Goal: Task Accomplishment & Management: Manage account settings

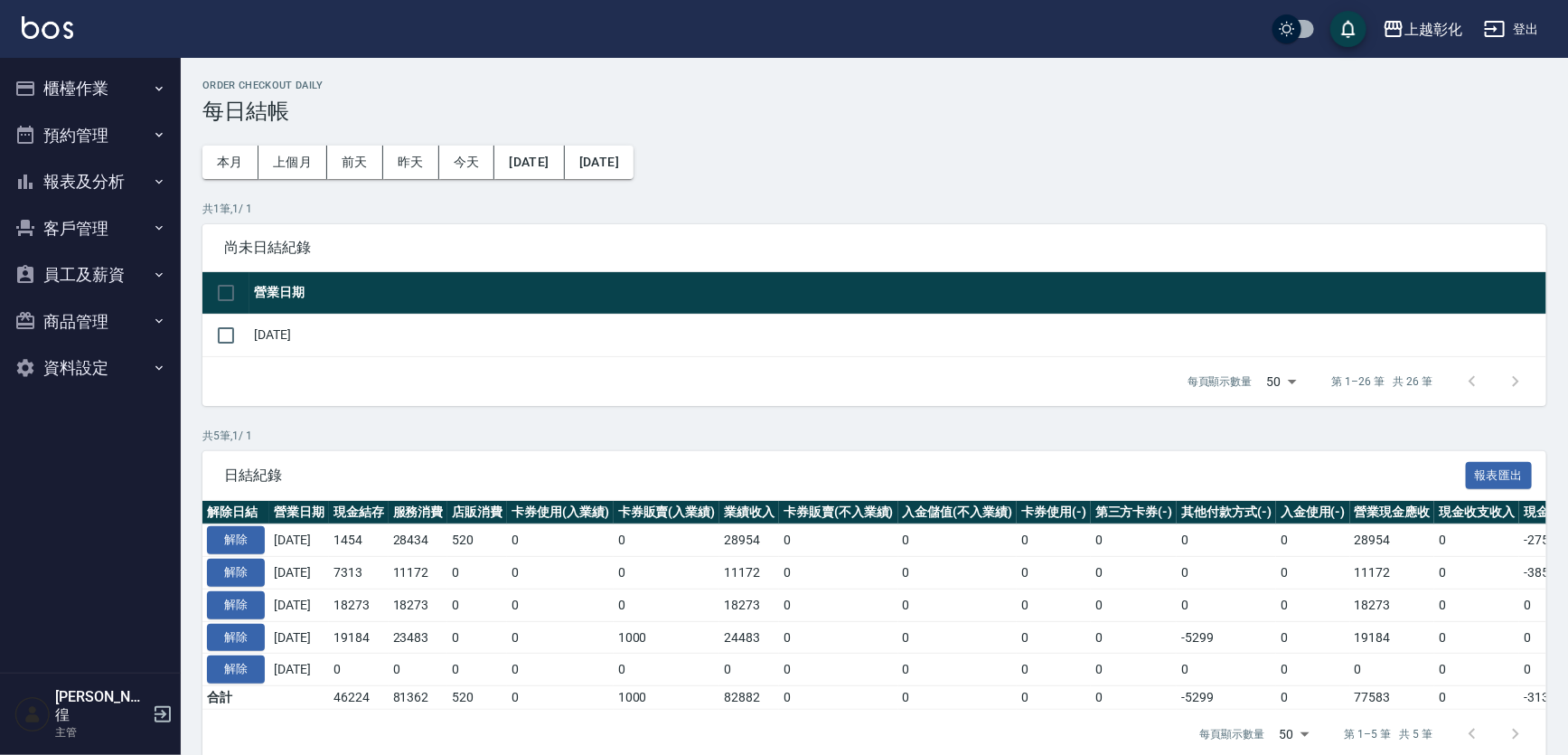
click at [75, 235] on button "客戶管理" at bounding box center [90, 229] width 166 height 47
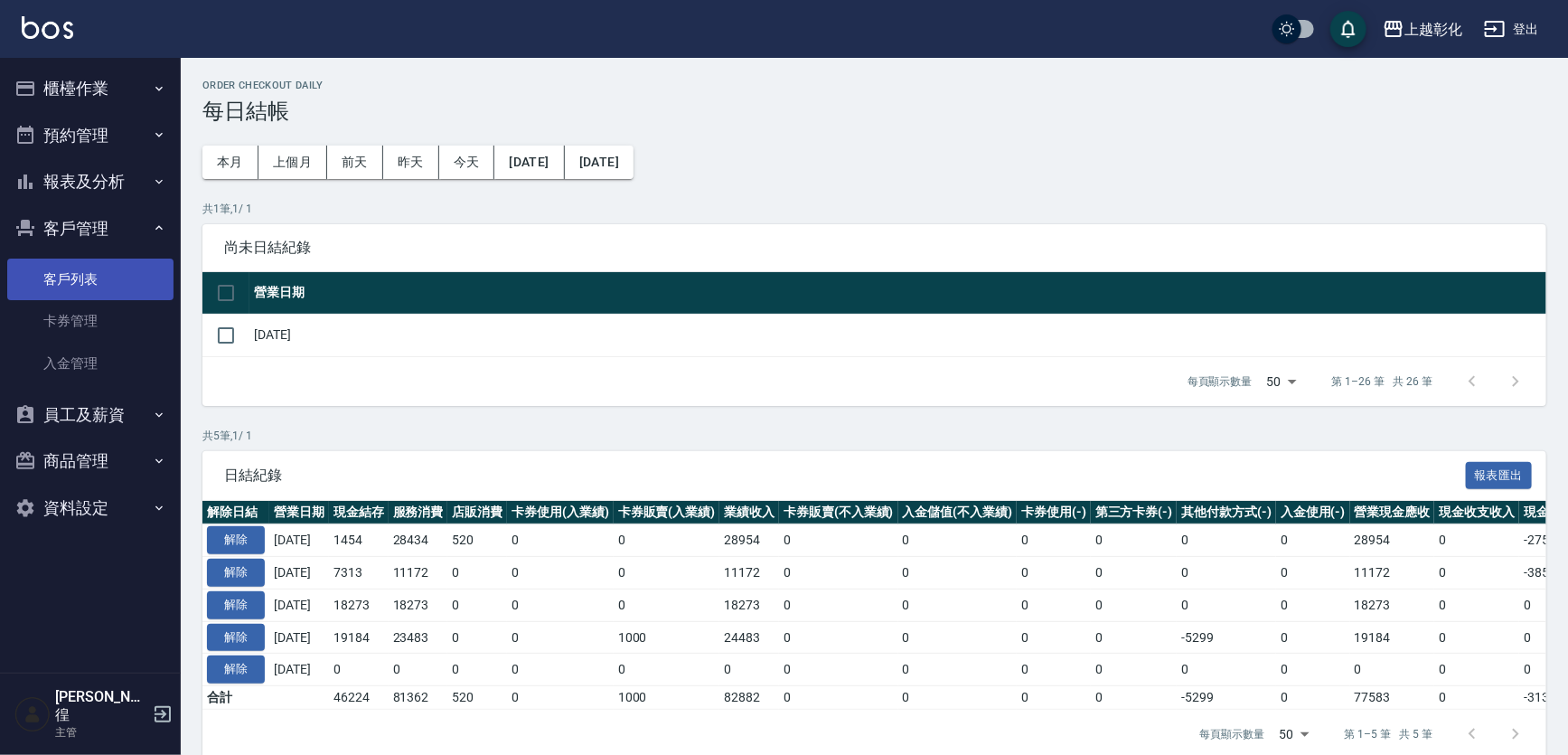
click at [94, 285] on link "客戶列表" at bounding box center [90, 279] width 166 height 41
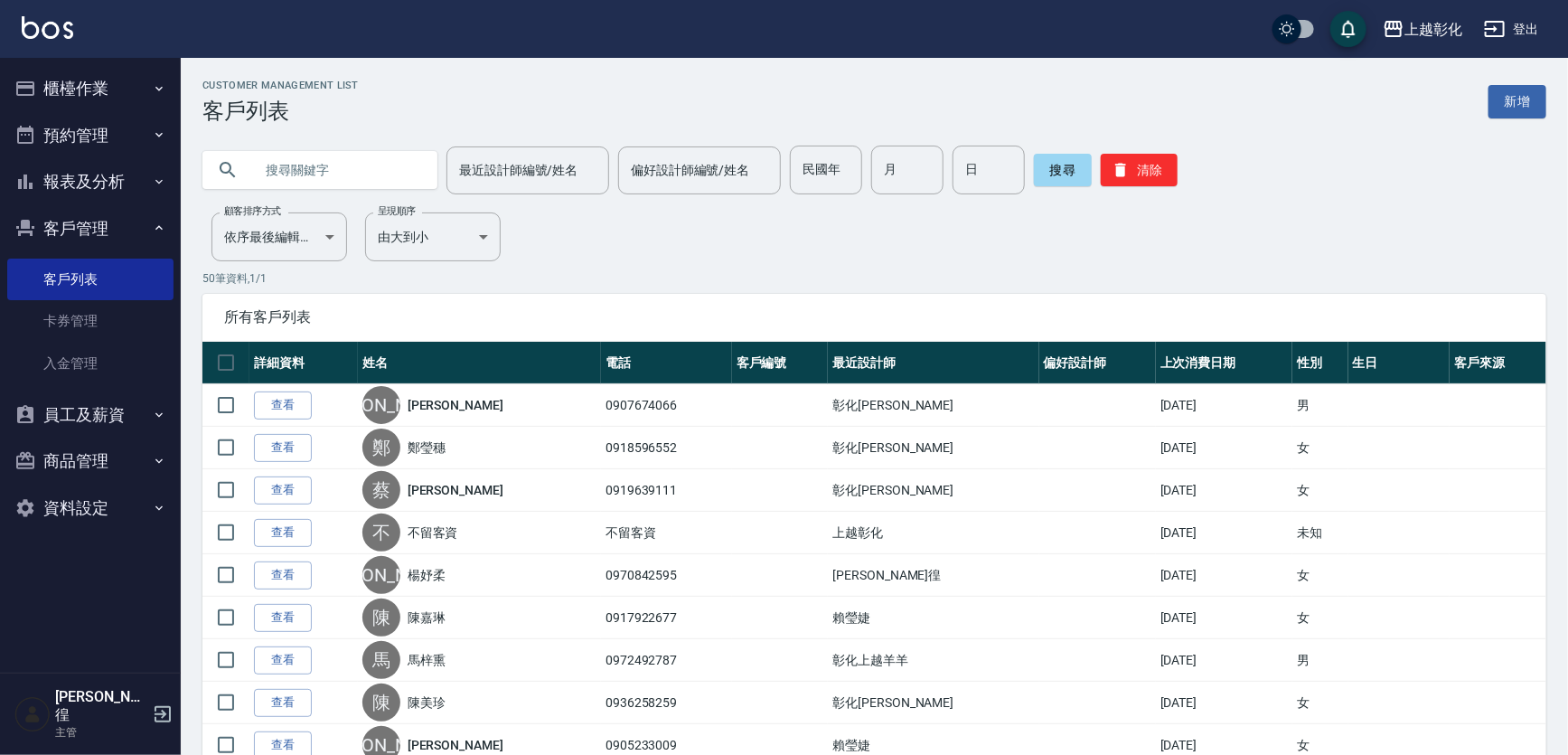
click at [355, 174] on input "text" at bounding box center [338, 170] width 170 height 49
type input "2892896"
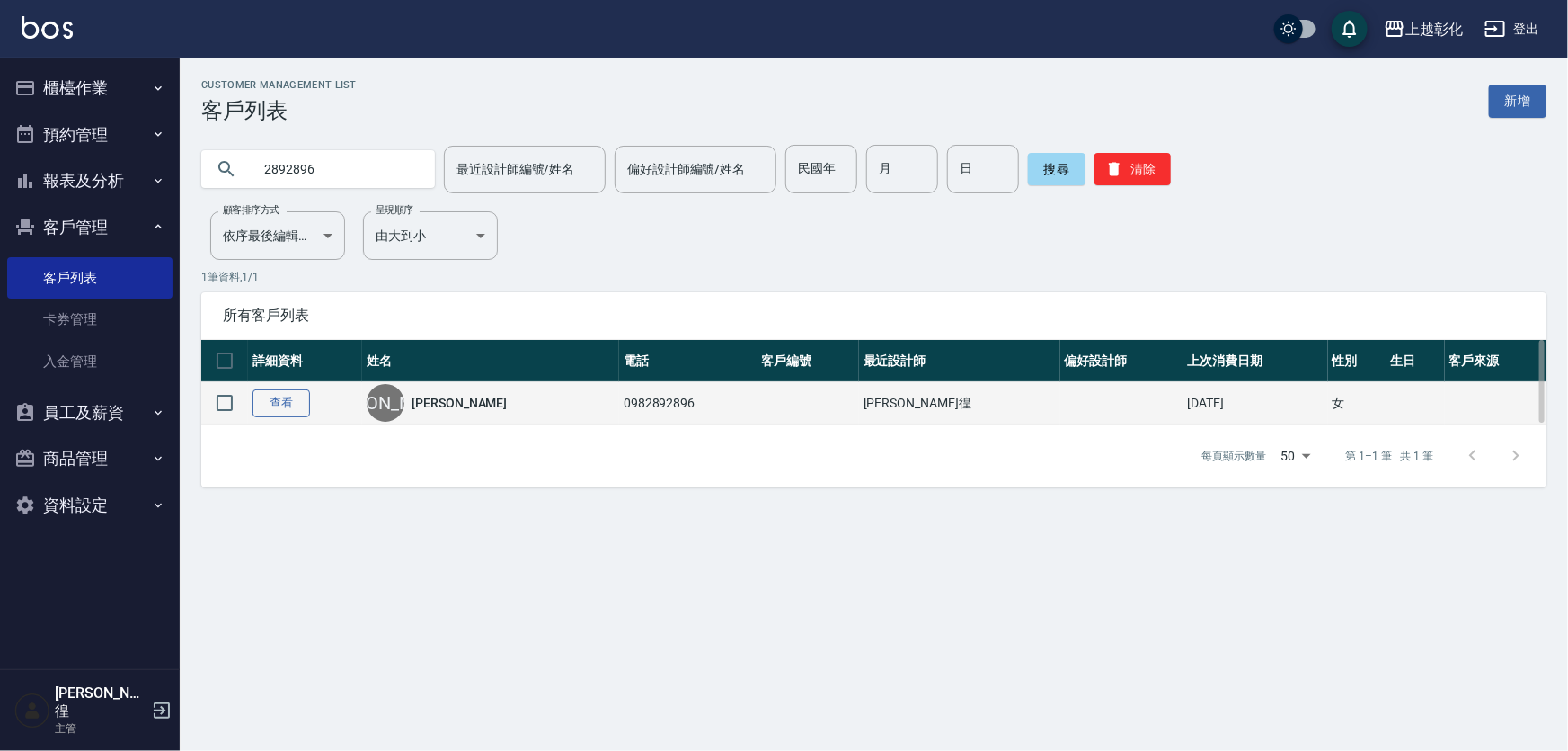
click at [299, 406] on link "查看" at bounding box center [282, 403] width 58 height 28
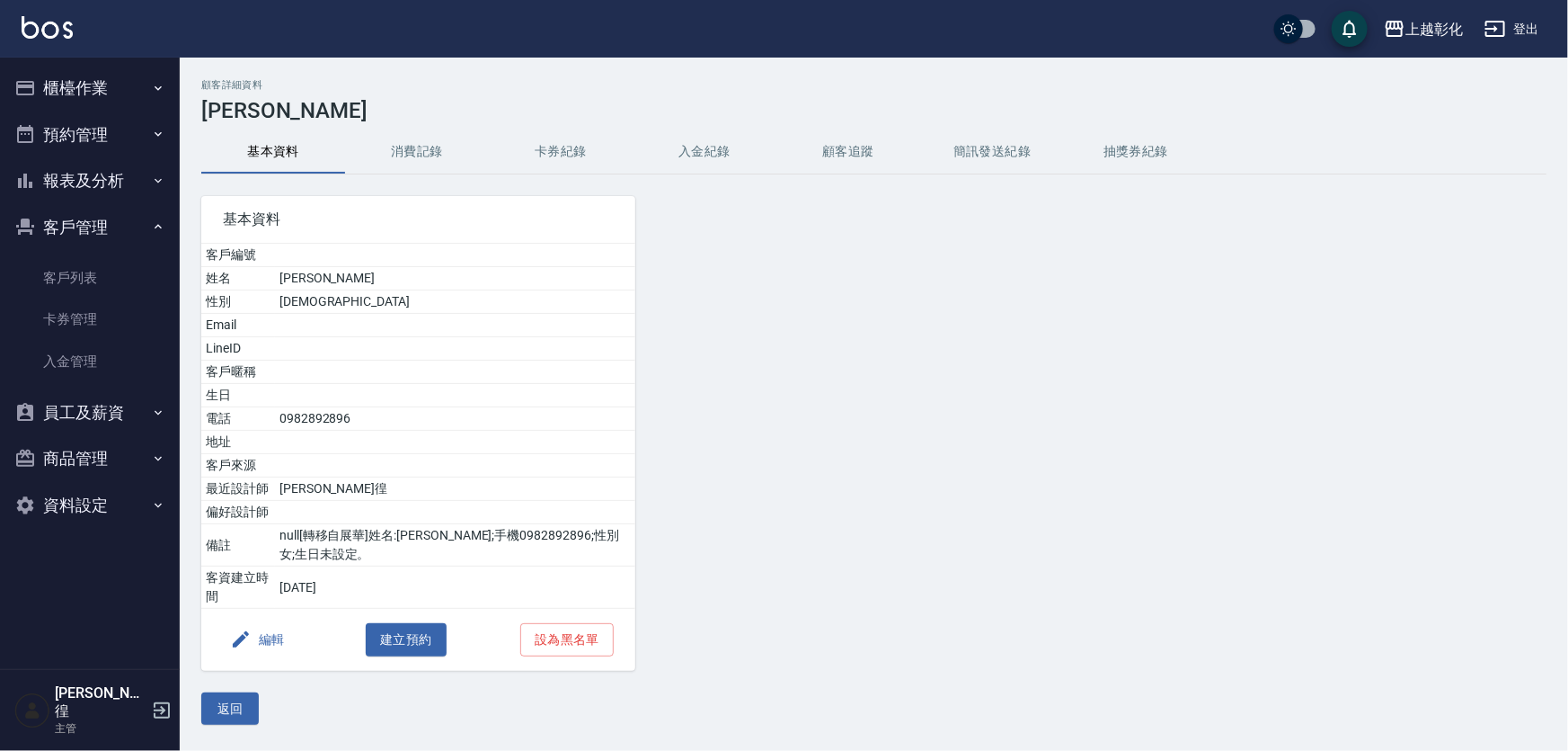
click at [692, 142] on button "入金紀錄" at bounding box center [704, 152] width 144 height 43
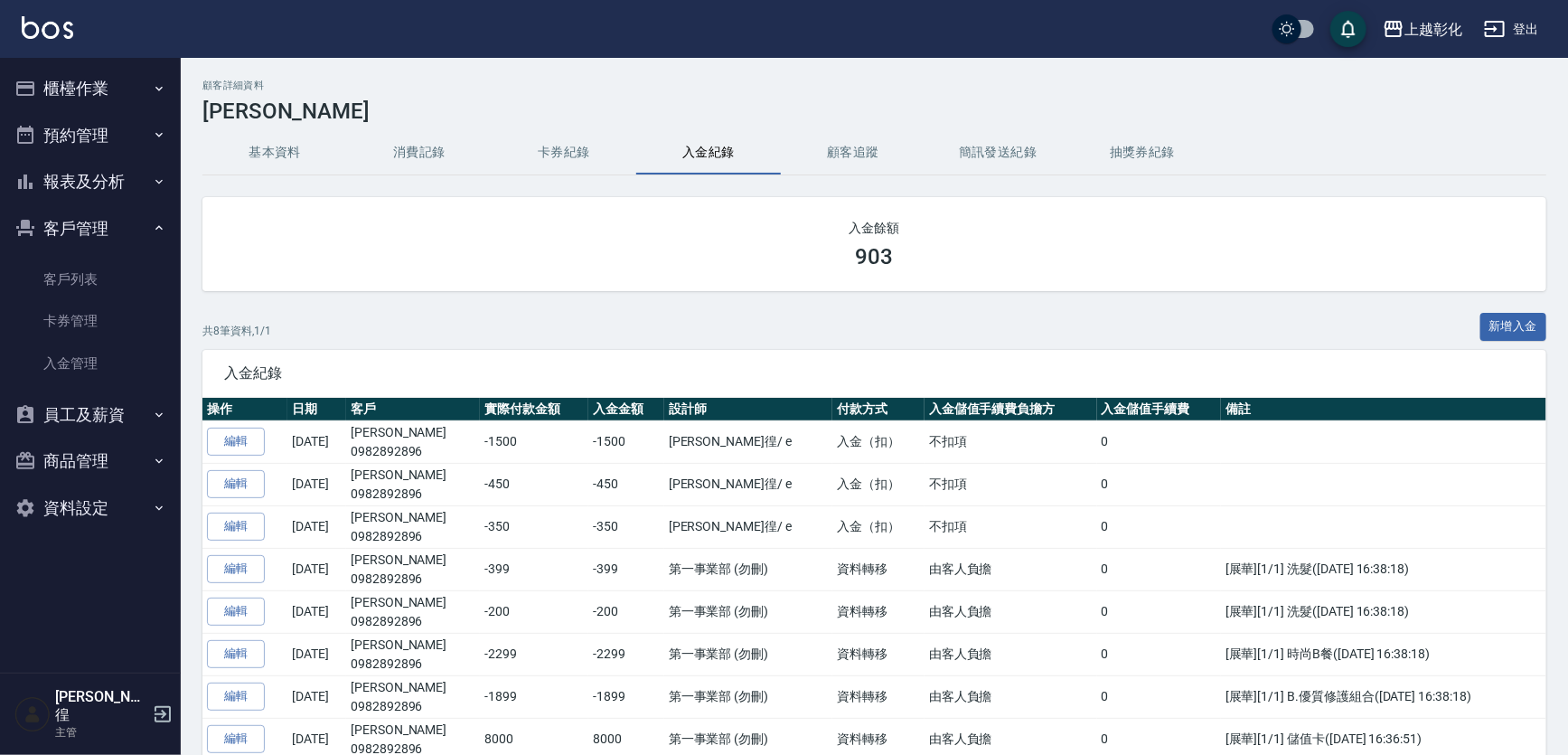
click at [1535, 323] on button "新增入金" at bounding box center [1513, 326] width 67 height 28
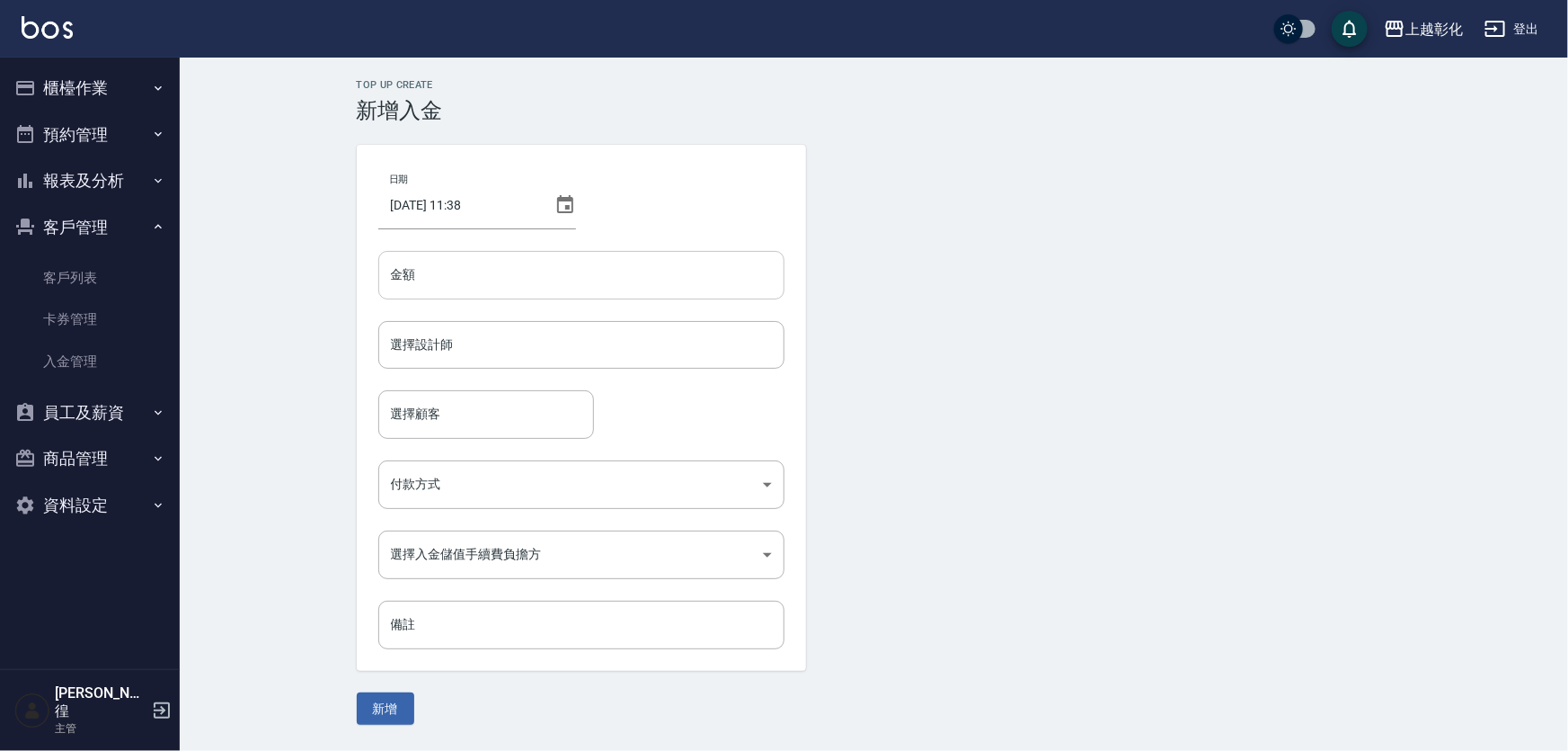
click at [464, 266] on input "金額" at bounding box center [582, 275] width 407 height 49
type input "-850"
click at [433, 357] on input "選擇設計師" at bounding box center [581, 345] width 390 height 32
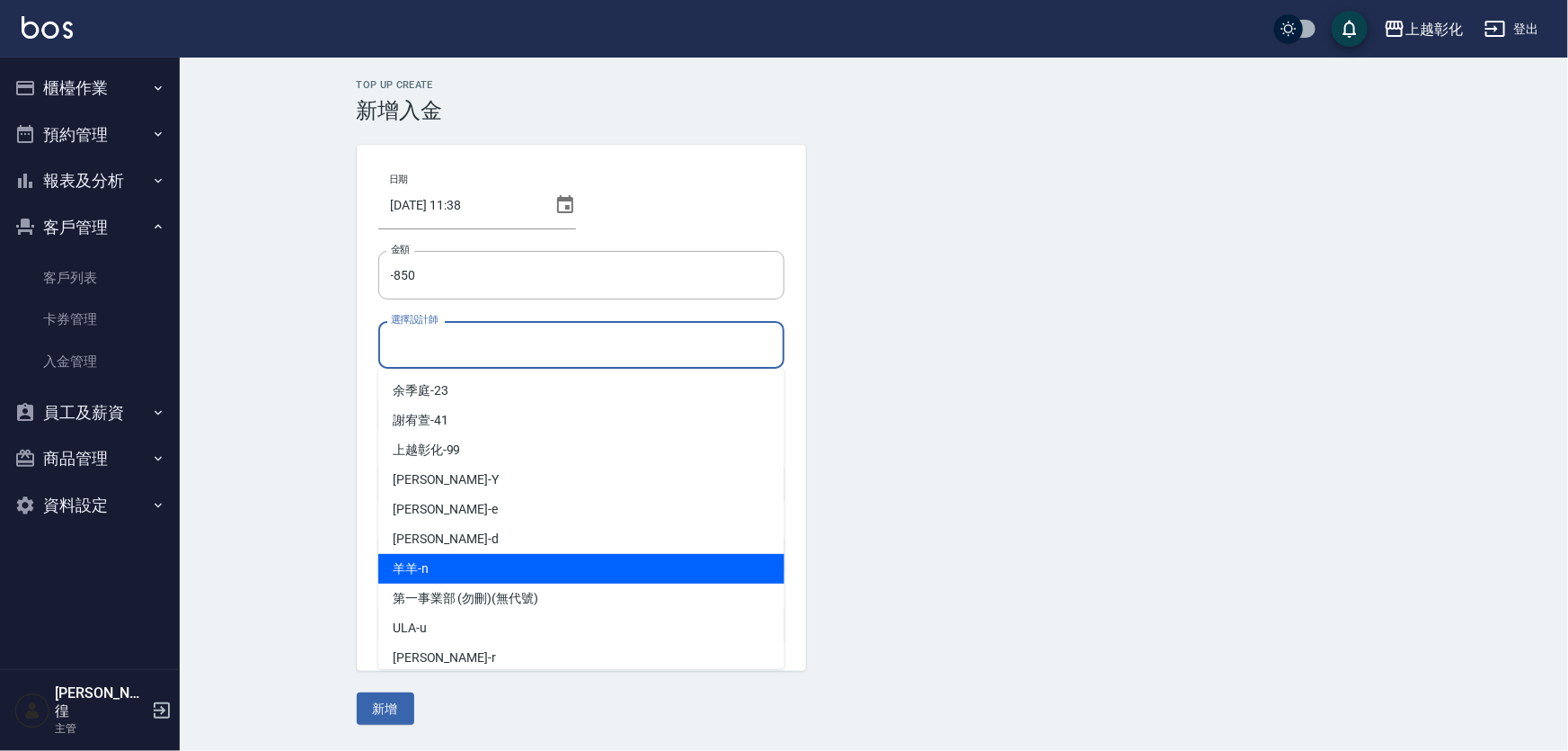
click at [432, 560] on div "羊羊 -n" at bounding box center [582, 569] width 407 height 30
type input "羊羊-n"
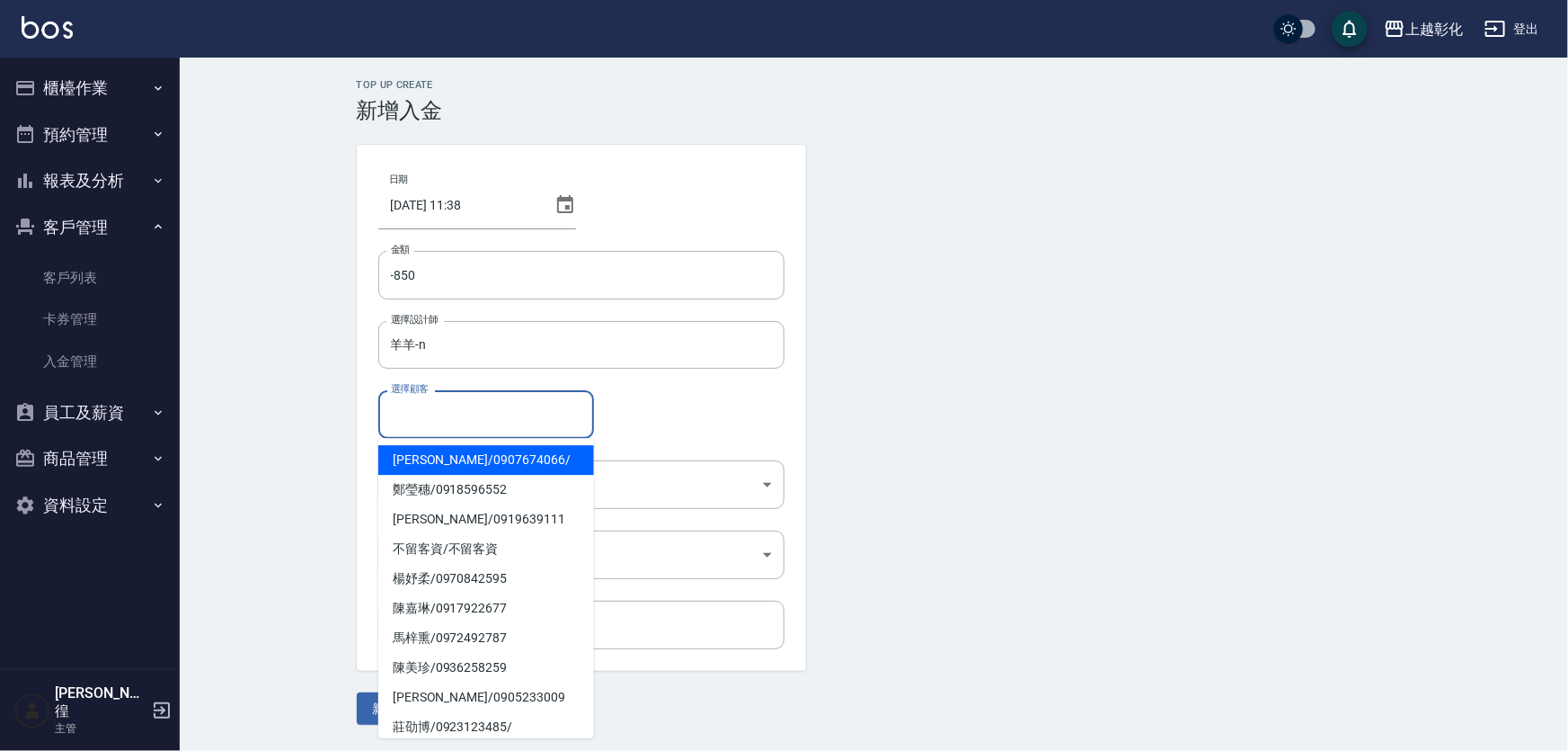
click at [446, 416] on input "選擇顧客" at bounding box center [486, 414] width 200 height 32
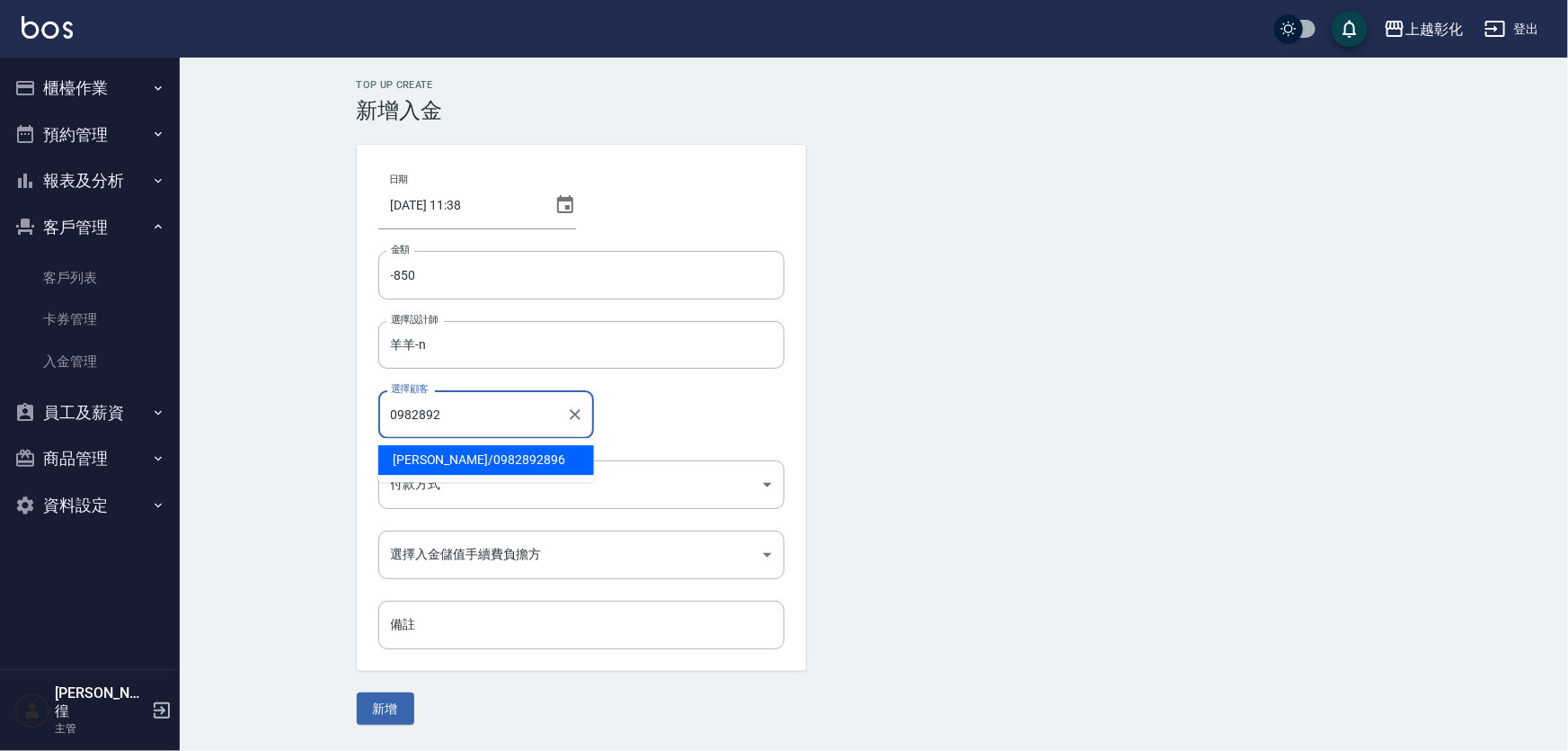
click at [501, 457] on span "[PERSON_NAME] / 0982892896" at bounding box center [486, 460] width 215 height 30
type input "[PERSON_NAME]/0982892896"
click at [491, 476] on body "上越彰化 登出 櫃檯作業 打帳單 帳單列表 現金收支登錄 材料自購登錄 每日結帳 排班表 現場電腦打卡 預約管理 預約管理 單日預約紀錄 單週預約紀錄 報表及…" at bounding box center [784, 375] width 1568 height 751
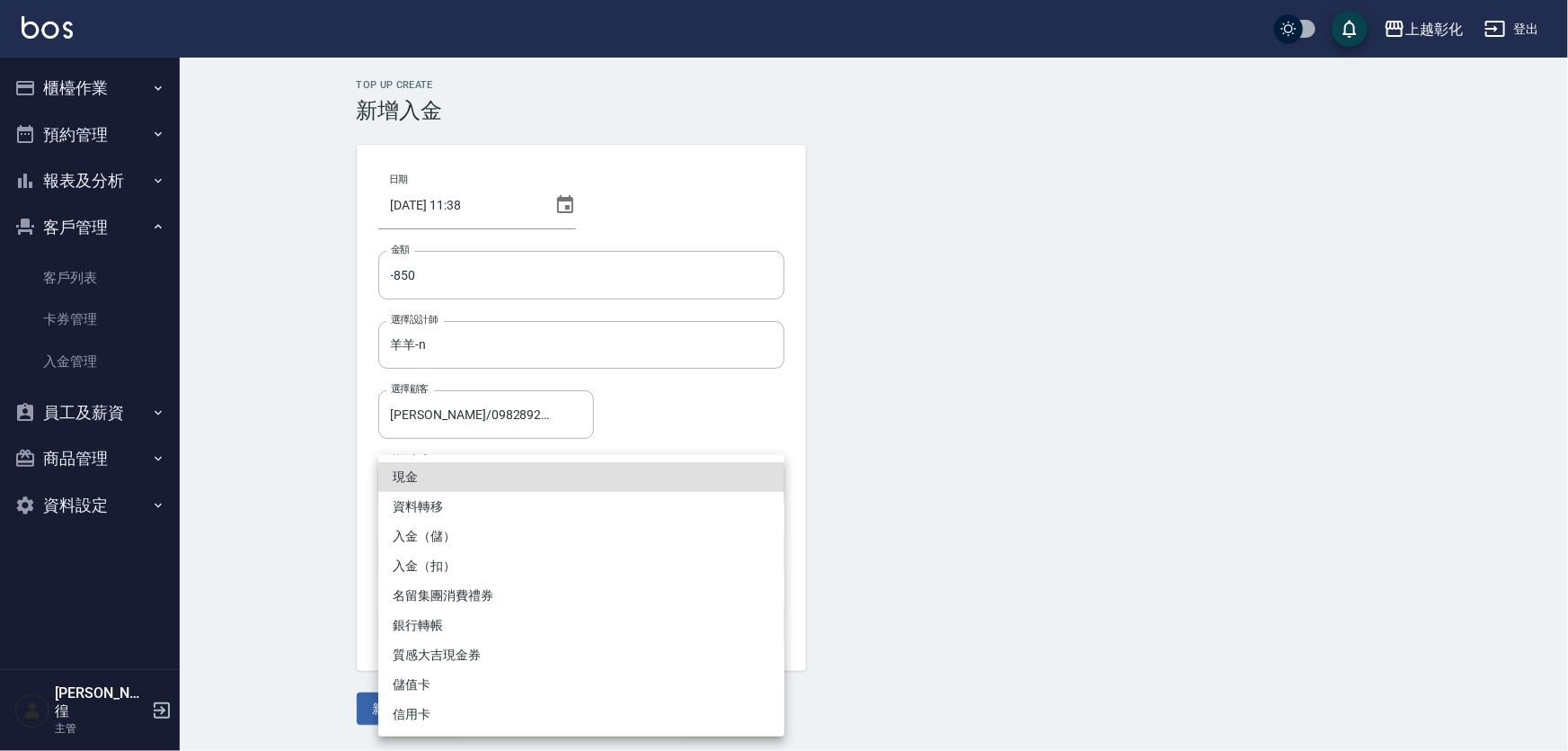
click at [465, 566] on li "入金（扣）" at bounding box center [582, 566] width 407 height 30
type input "入金（扣）"
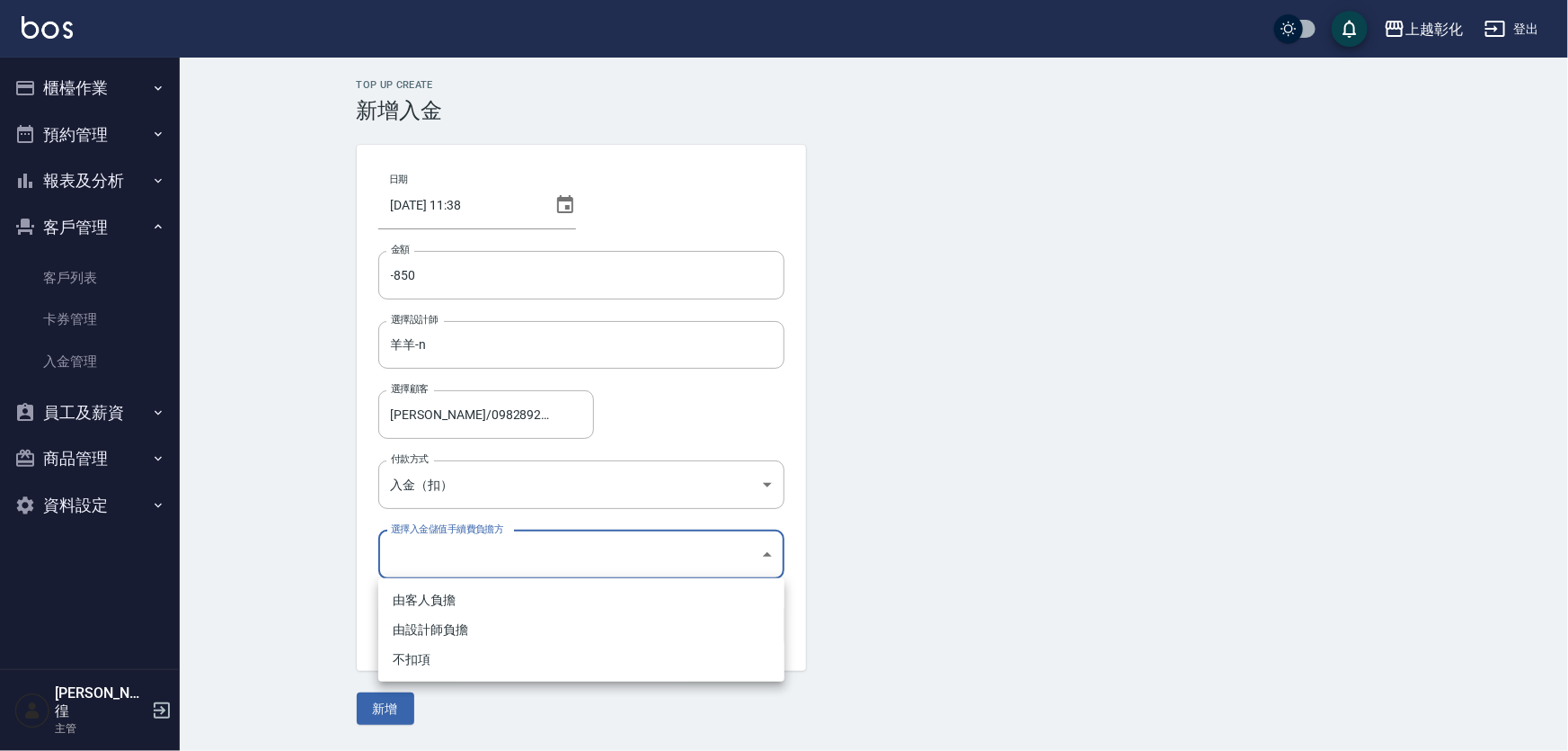
click at [433, 559] on body "上越彰化 登出 櫃檯作業 打帳單 帳單列表 現金收支登錄 材料自購登錄 每日結帳 排班表 現場電腦打卡 預約管理 預約管理 單日預約紀錄 單週預約紀錄 報表及…" at bounding box center [784, 375] width 1568 height 751
click at [422, 661] on li "不扣項" at bounding box center [582, 660] width 407 height 30
type input "WITHOUTHANDLINGFEE"
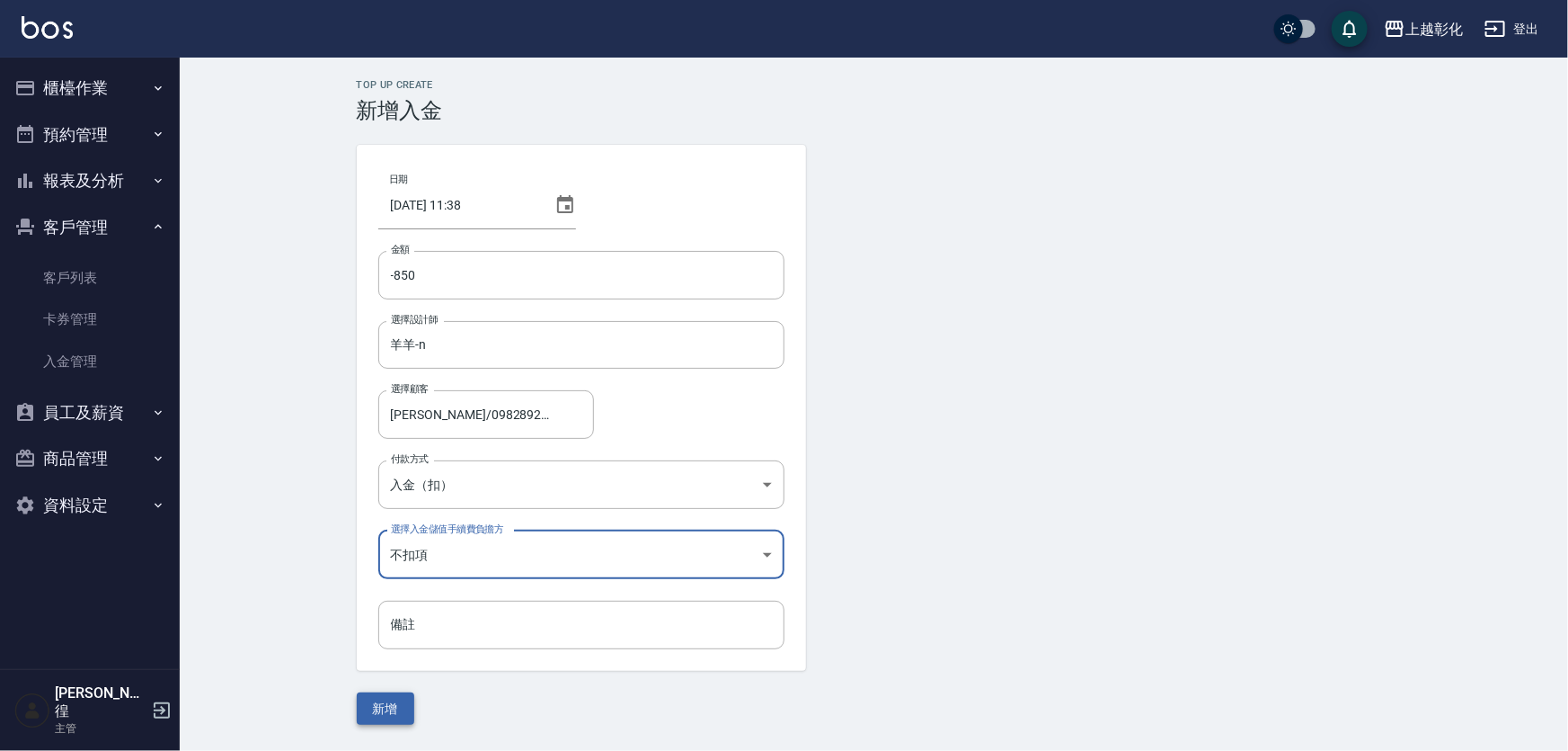
click at [384, 696] on button "新增" at bounding box center [386, 709] width 58 height 34
